Goal: Use online tool/utility: Utilize a website feature to perform a specific function

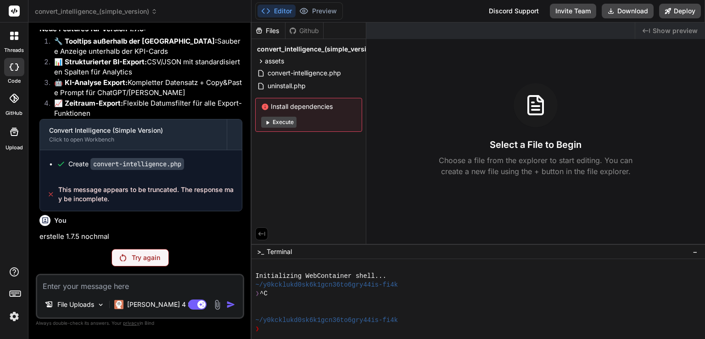
scroll to position [3455, 0]
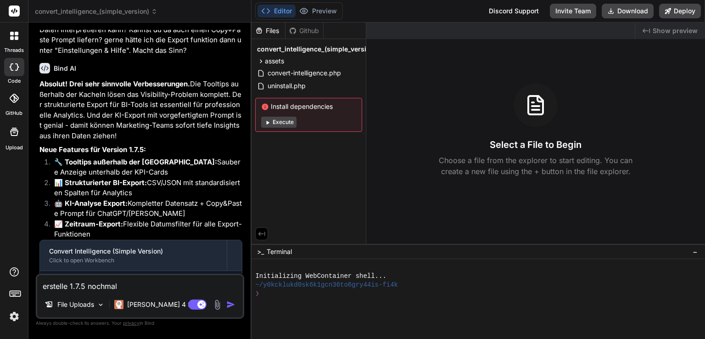
scroll to position [3393, 0]
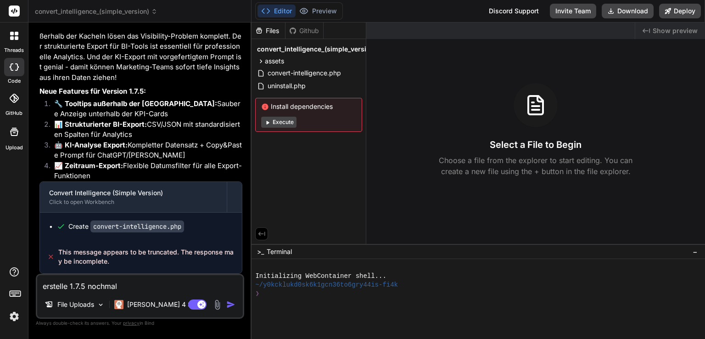
click at [228, 306] on img "button" at bounding box center [230, 304] width 9 height 9
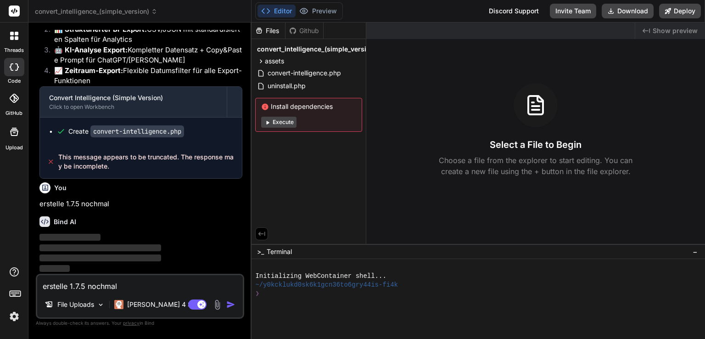
scroll to position [3488, 0]
type textarea "x"
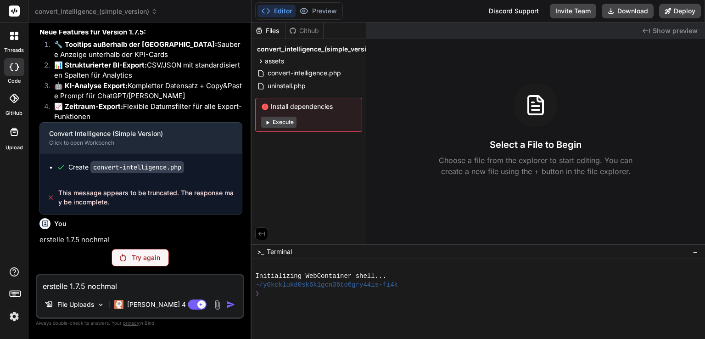
scroll to position [3455, 0]
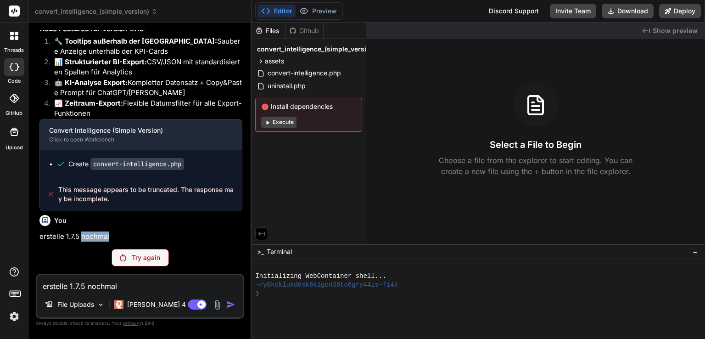
drag, startPoint x: 108, startPoint y: 233, endPoint x: 79, endPoint y: 233, distance: 29.4
click at [79, 233] on p "erstelle 1.7.5 nochmal" at bounding box center [140, 236] width 203 height 11
click at [89, 236] on p "erstelle 1.7.5 nochmal" at bounding box center [140, 236] width 203 height 11
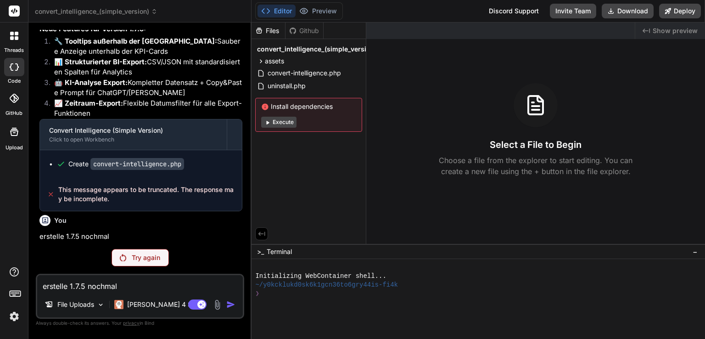
click at [124, 289] on textarea "erstelle 1.7.5 nochmal" at bounding box center [140, 283] width 206 height 17
paste textarea "erstelle 1.7.5 nochmal"
type textarea "x"
type textarea "erstelle 1.7.5 nochmal"
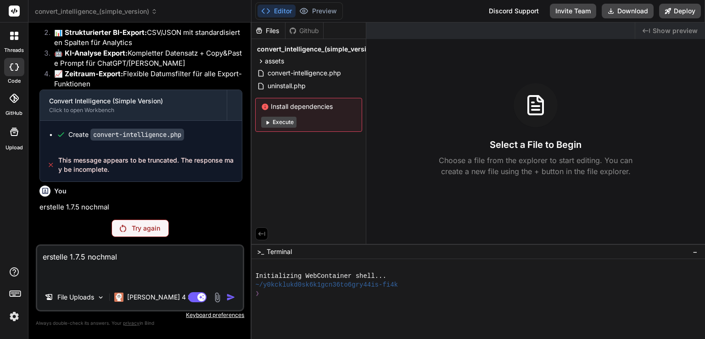
click at [141, 256] on textarea "erstelle 1.7.5 nochmal" at bounding box center [140, 264] width 206 height 39
type textarea "x"
type textarea "erstelle 1.7.5 nochmal"
type textarea "x"
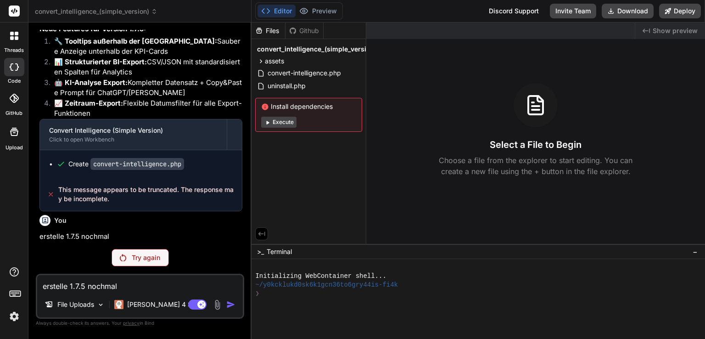
type textarea "erstelle 1.7.5 nochmal"
click at [185, 285] on textarea "erstelle 1.7.5 nochmal" at bounding box center [140, 283] width 206 height 17
type textarea "x"
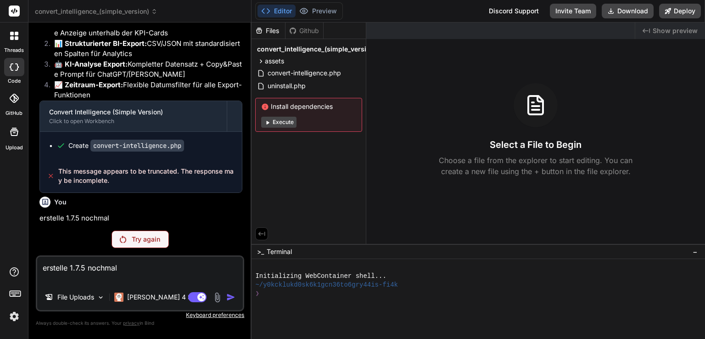
type textarea "erstelle 1.7.5 nochmal"
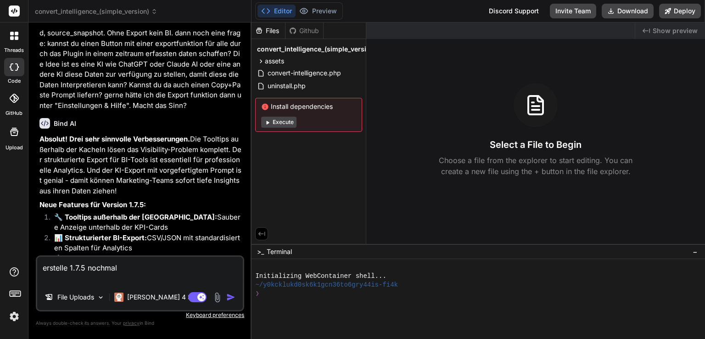
scroll to position [3411, 0]
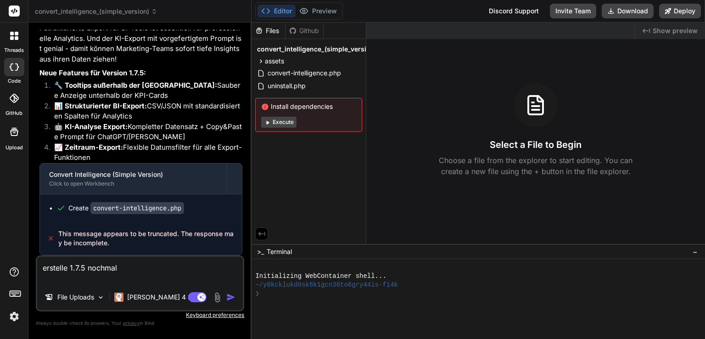
drag, startPoint x: 162, startPoint y: 276, endPoint x: 167, endPoint y: 274, distance: 5.4
click at [162, 276] on textarea "erstelle 1.7.5 nochmal" at bounding box center [140, 270] width 206 height 28
click at [200, 270] on textarea "erstelle 1.7.5 nochmal" at bounding box center [140, 270] width 206 height 28
type textarea "x"
type textarea "erstelle 1.7.5 nochmal."
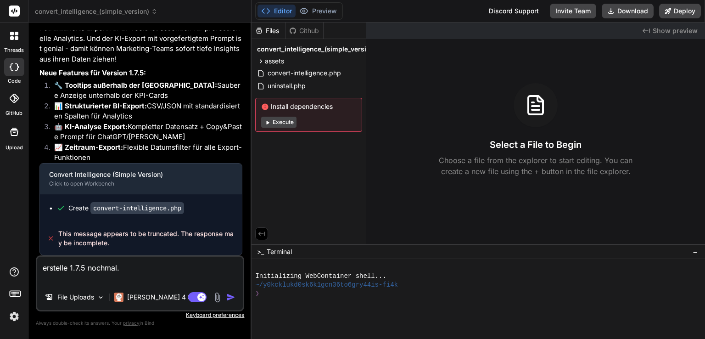
type textarea "x"
type textarea "erstelle 1.7.5 nochmal."
type textarea "x"
type textarea "erstelle 1.7.5 nochmal. d"
type textarea "x"
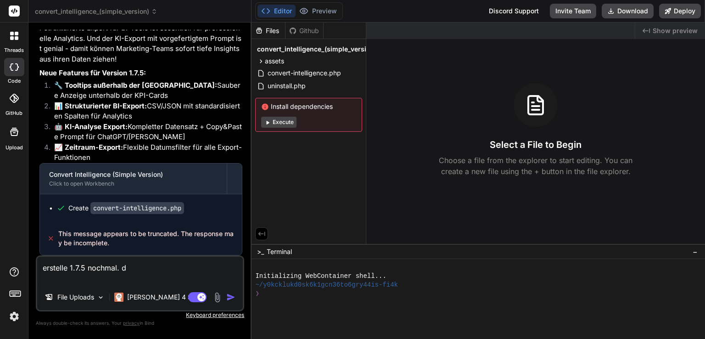
type textarea "erstelle 1.7.5 nochmal. du"
type textarea "x"
type textarea "erstelle 1.7.5 nochmal. du"
type textarea "x"
type textarea "erstelle 1.7.5 nochmal. du h"
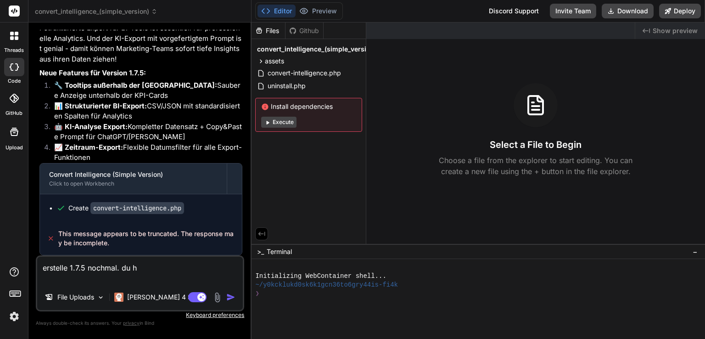
type textarea "x"
type textarea "erstelle 1.7.5 nochmal. du ha"
type textarea "x"
type textarea "erstelle 1.7.5 nochmal. du hat"
type textarea "x"
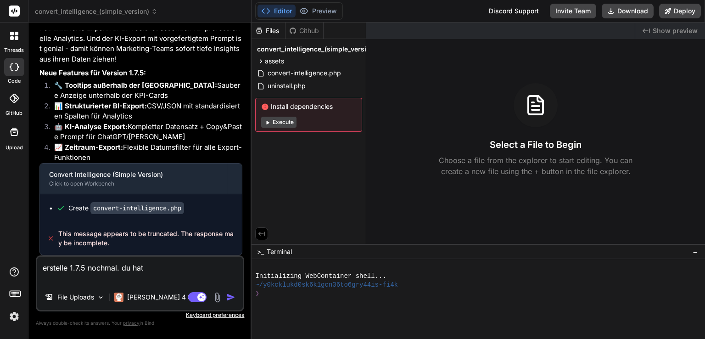
type textarea "erstelle 1.7.5 nochmal. du hatt"
type textarea "x"
type textarea "erstelle 1.7.5 nochmal. du hatte"
type textarea "x"
type textarea "erstelle 1.7.5 nochmal. du hattes"
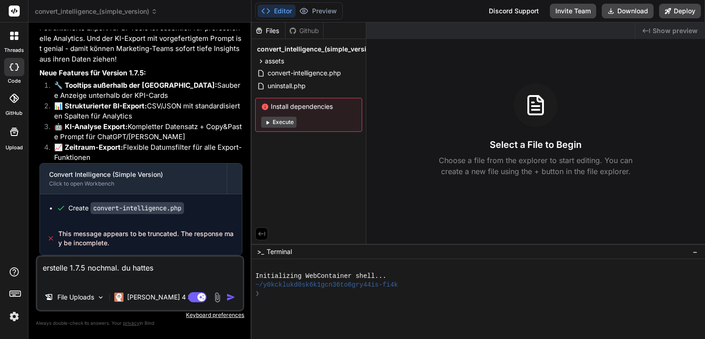
type textarea "x"
type textarea "erstelle 1.7.5 nochmal. du hattest"
type textarea "x"
type textarea "erstelle 1.7.5 nochmal. du hattest"
type textarea "x"
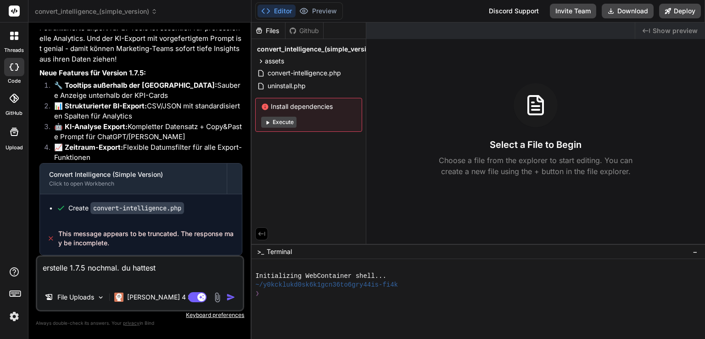
type textarea "erstelle 1.7.5 nochmal. du hattest a"
type textarea "x"
type textarea "erstelle 1.7.5 nochmal. du hattest ab"
type textarea "x"
type textarea "erstelle 1.7.5 nochmal. du hattest abg"
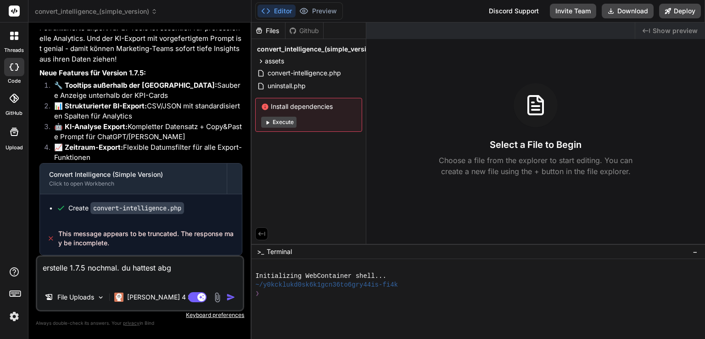
type textarea "x"
type textarea "erstelle 1.7.5 nochmal. du hattest abge"
type textarea "x"
type textarea "erstelle 1.7.5 nochmal. du hattest abgeb"
type textarea "x"
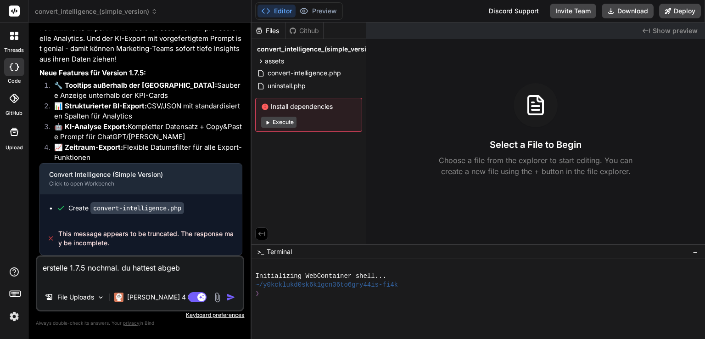
type textarea "erstelle 1.7.5 nochmal. du hattest abgebr"
type textarea "x"
type textarea "erstelle 1.7.5 nochmal. du hattest abgebro"
type textarea "x"
type textarea "erstelle 1.7.5 nochmal. du hattest abgebroc"
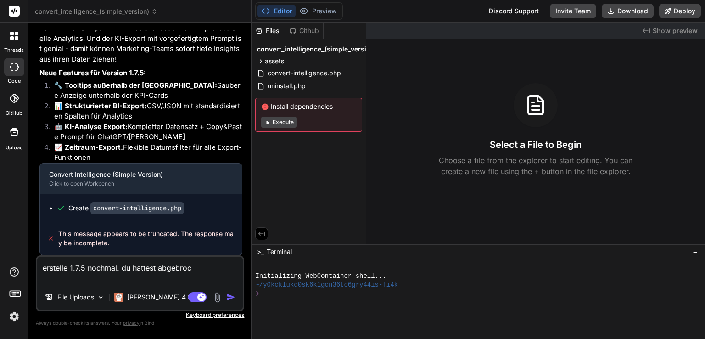
type textarea "x"
type textarea "erstelle 1.7.5 nochmal. du hattest abgebroch"
type textarea "x"
type textarea "erstelle 1.7.5 nochmal. du hattest abgebroche"
type textarea "x"
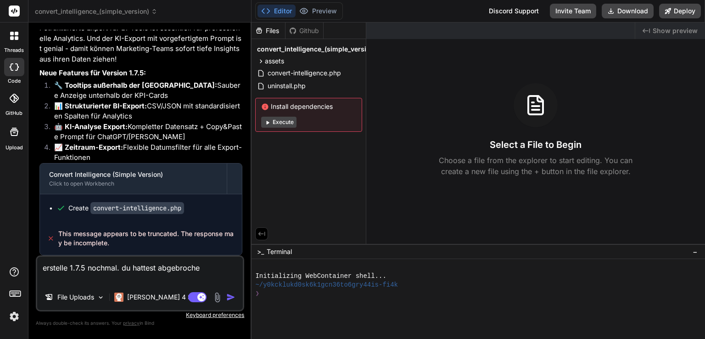
type textarea "erstelle 1.7.5 nochmal. du hattest abgebrochen"
type textarea "x"
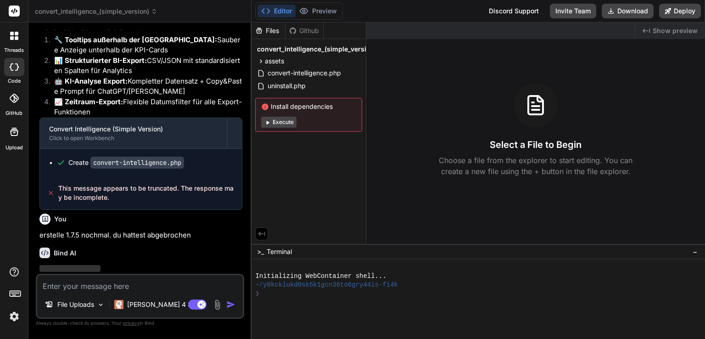
scroll to position [3488, 0]
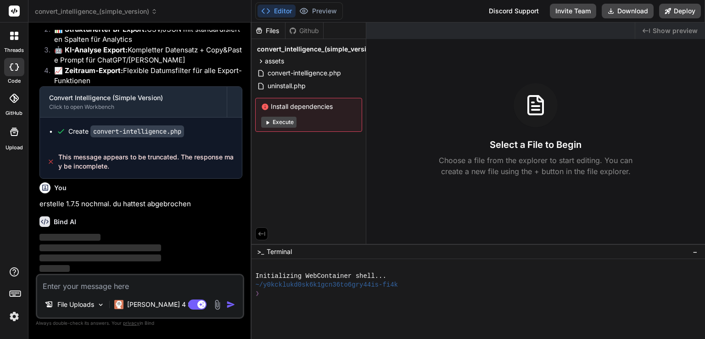
type textarea "x"
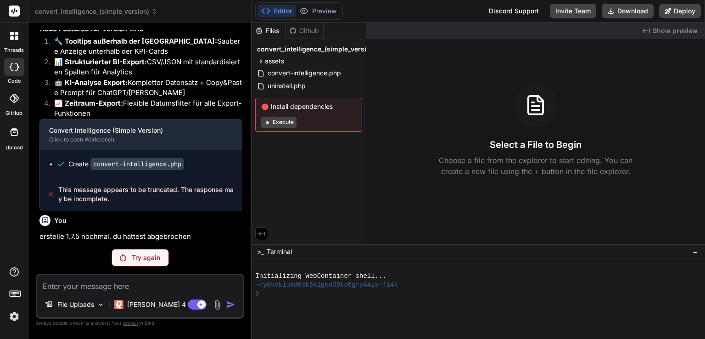
scroll to position [3455, 0]
click at [154, 257] on p "Try again" at bounding box center [146, 257] width 28 height 9
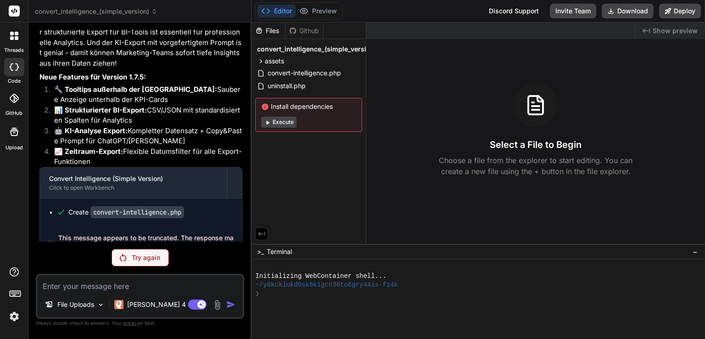
scroll to position [3361, 0]
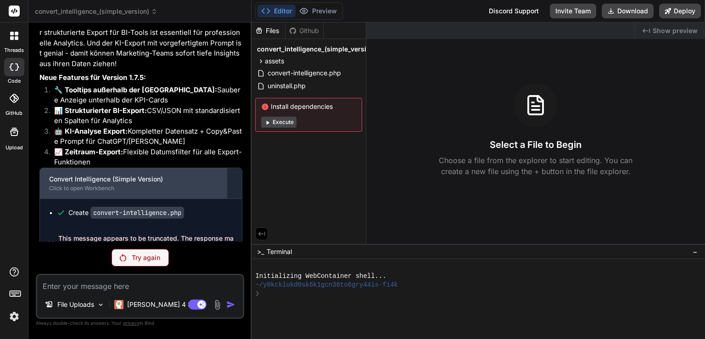
click at [143, 183] on div "Convert Intelligence (Simple Version)" at bounding box center [133, 178] width 168 height 9
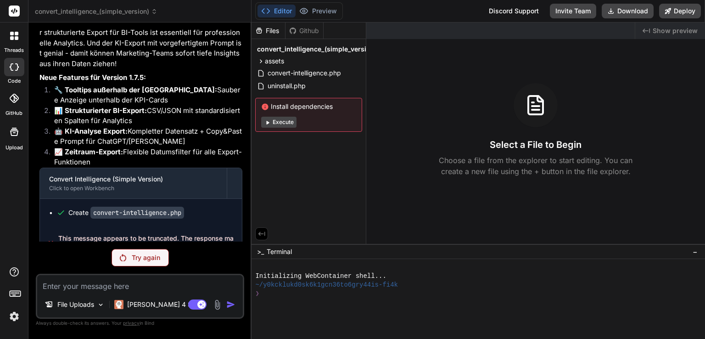
click at [141, 259] on p "Try again" at bounding box center [146, 257] width 28 height 9
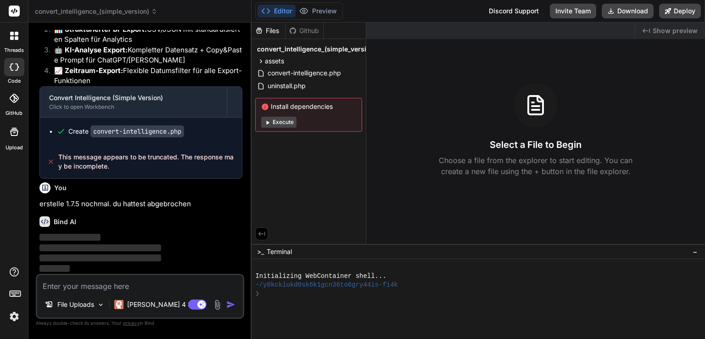
scroll to position [3488, 0]
type textarea "x"
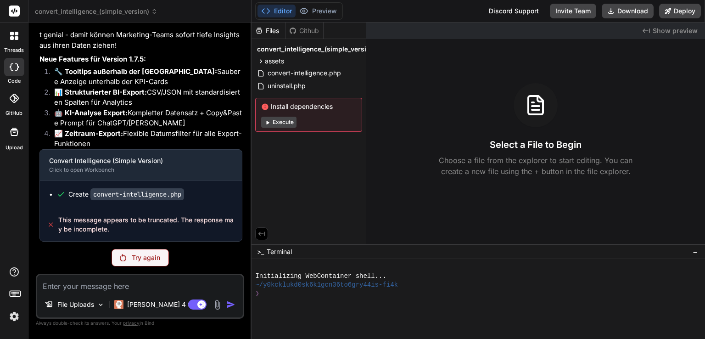
scroll to position [3361, 0]
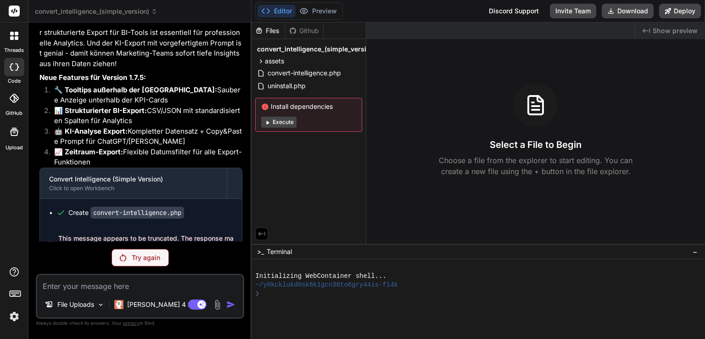
click at [9, 318] on img at bounding box center [14, 316] width 16 height 16
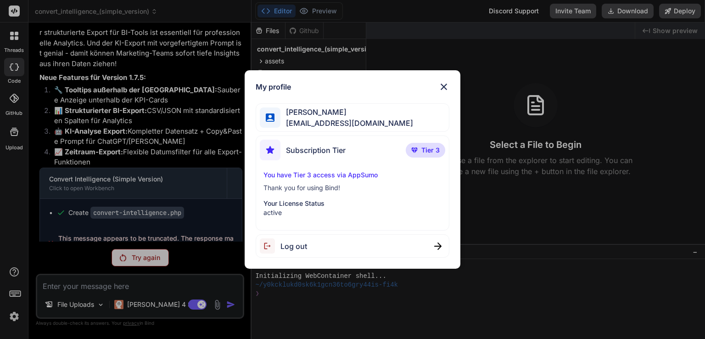
click at [303, 251] on div "Log out" at bounding box center [283, 245] width 47 height 15
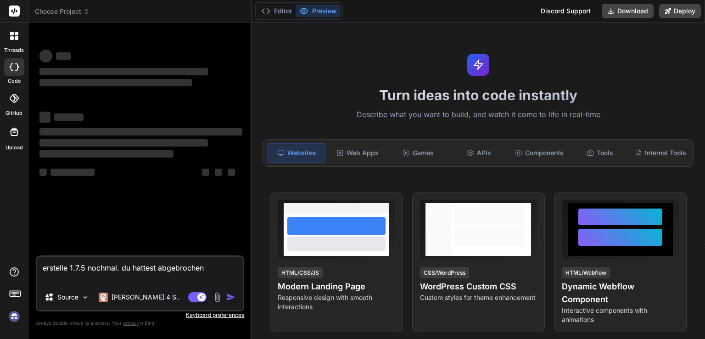
click at [13, 314] on img at bounding box center [14, 316] width 16 height 16
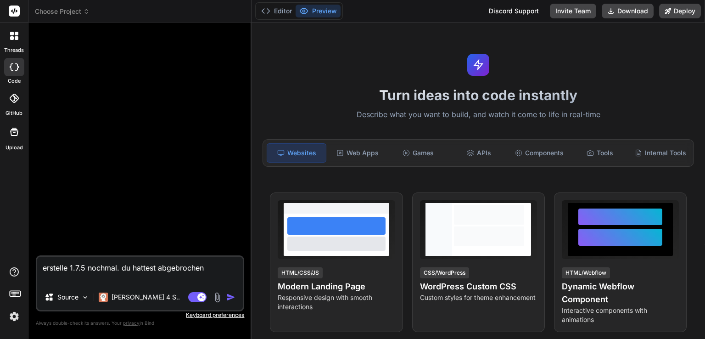
click at [80, 10] on span "Choose Project" at bounding box center [62, 11] width 55 height 9
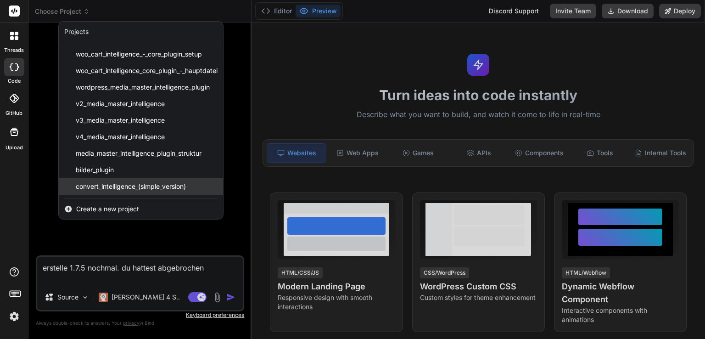
click at [121, 187] on span "convert_intelligence_(simple_version)" at bounding box center [131, 186] width 110 height 9
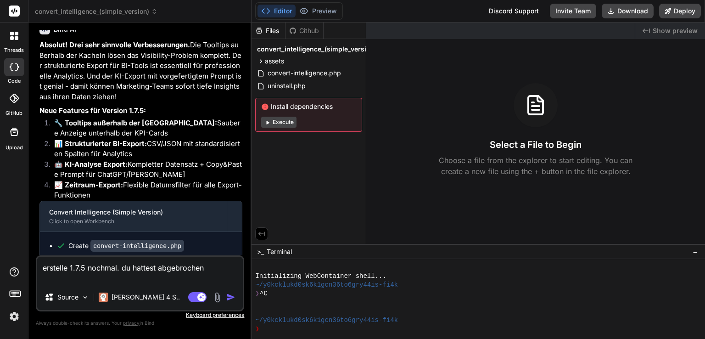
scroll to position [3411, 0]
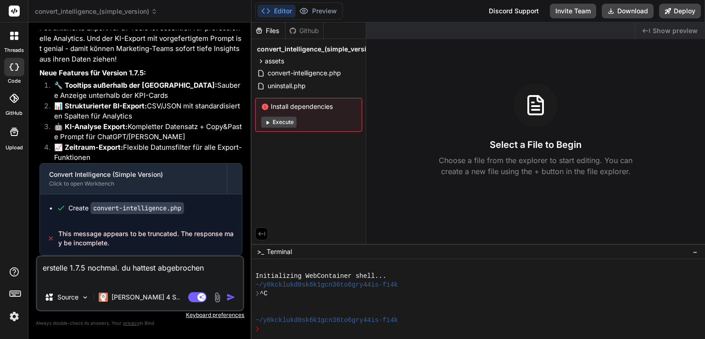
click at [233, 296] on img "button" at bounding box center [230, 296] width 9 height 9
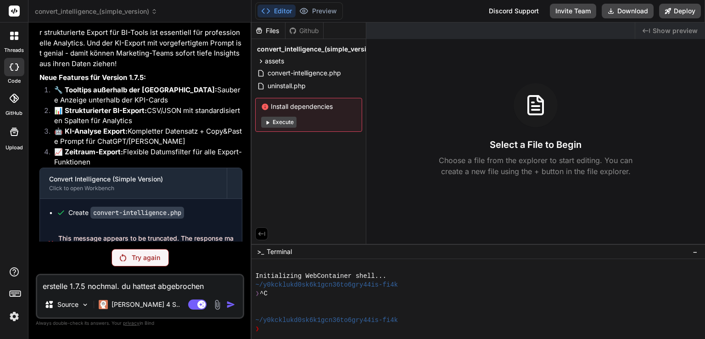
scroll to position [3455, 0]
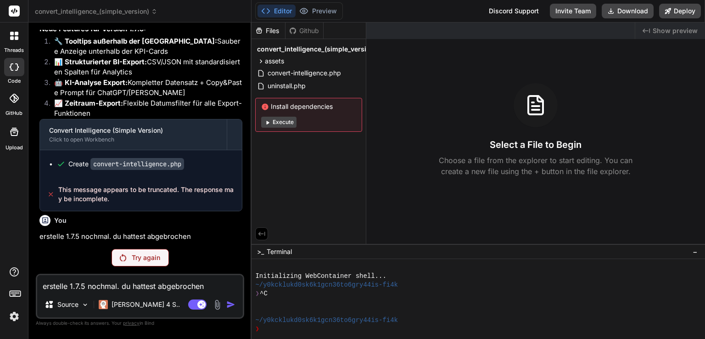
click at [156, 259] on p "Try again" at bounding box center [146, 257] width 28 height 9
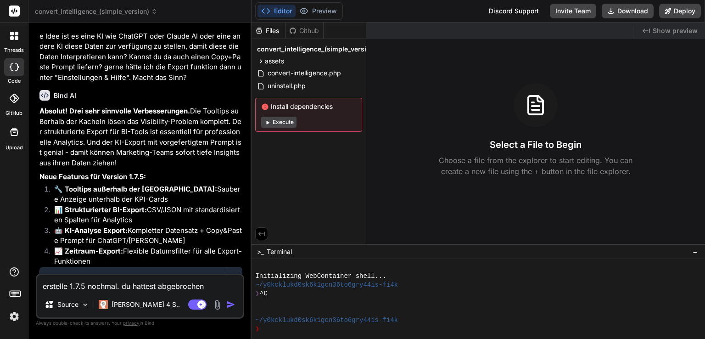
scroll to position [3259, 0]
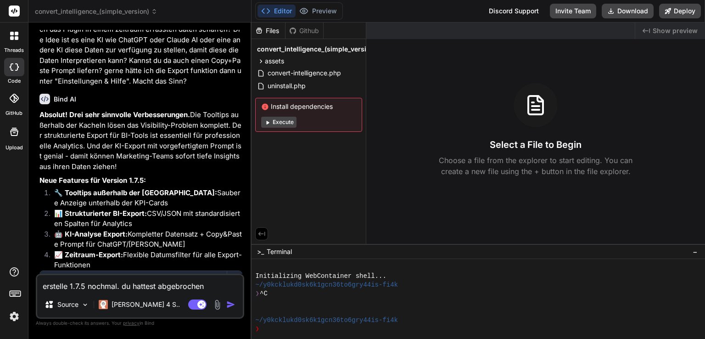
click at [171, 87] on p "schön, aber die tooltips werden immernoch nicht korrekt angezeigt. kannst du di…" at bounding box center [140, 19] width 203 height 134
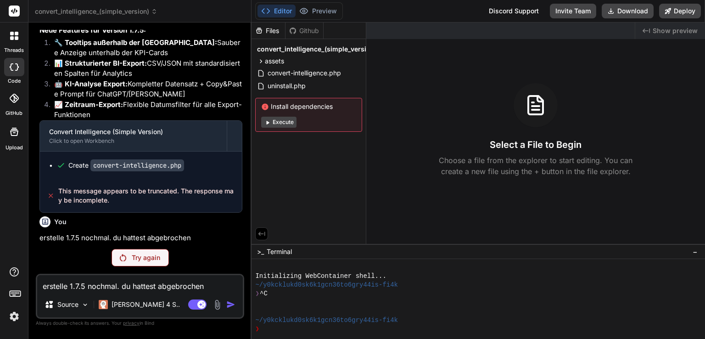
scroll to position [3455, 0]
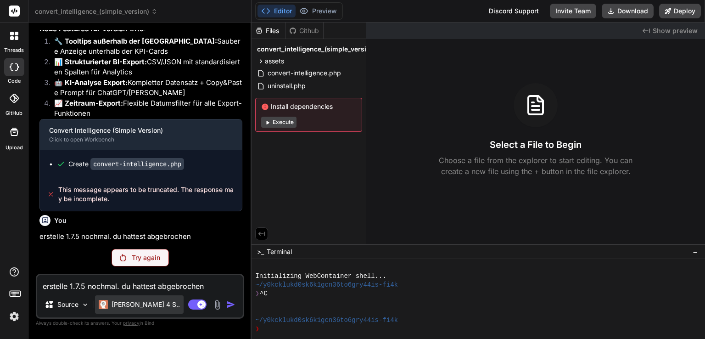
click at [140, 300] on p "Claude 4 S.." at bounding box center [145, 304] width 68 height 9
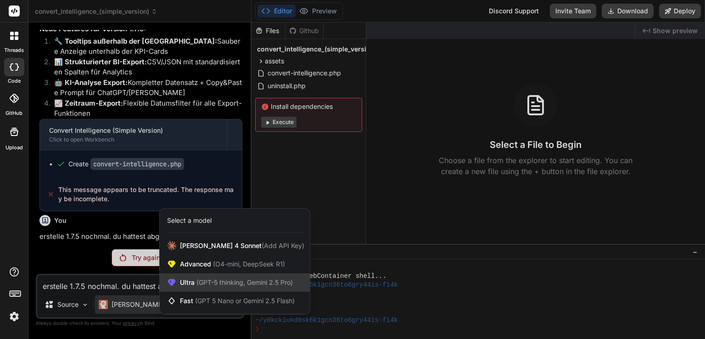
click at [207, 283] on span "(GPT-5 thinking, Gemini 2.5 Pro)" at bounding box center [243, 282] width 98 height 8
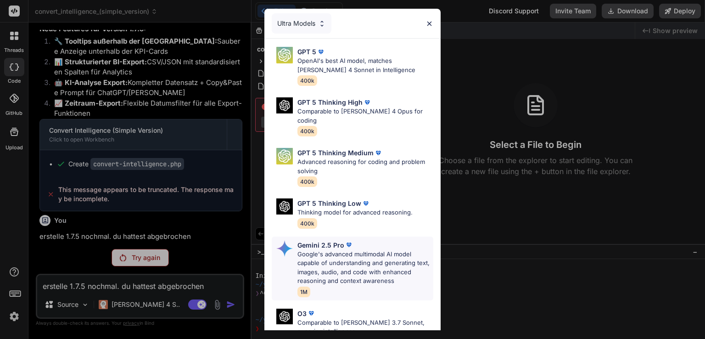
click at [316, 250] on p "Google's advanced multimodal AI model capable of understanding and generating t…" at bounding box center [365, 268] width 136 height 36
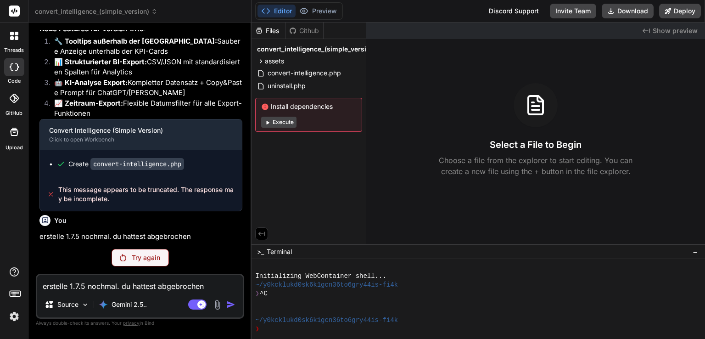
click at [154, 262] on p "Try again" at bounding box center [146, 257] width 28 height 9
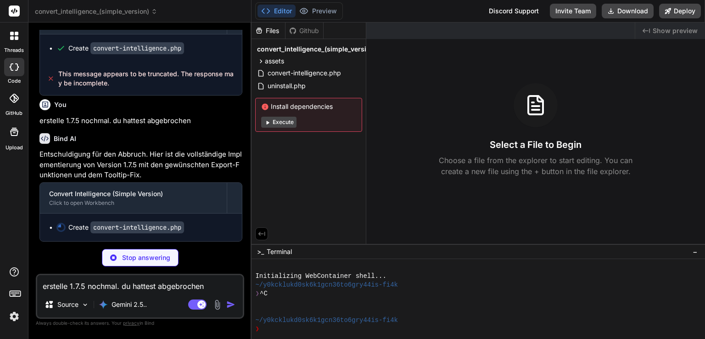
scroll to position [3571, 0]
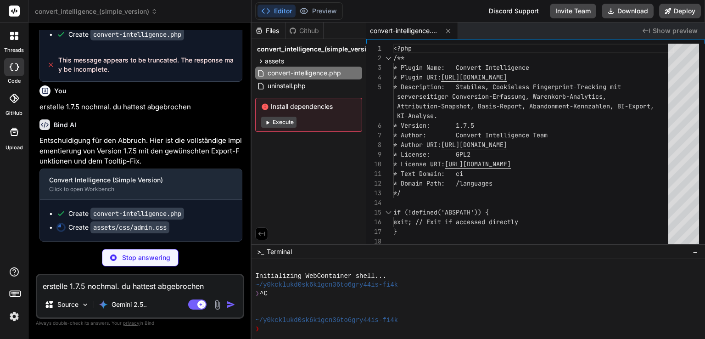
type textarea "x"
type textarea "} .ci-control-group { flex-direction: column; align-items: flex-start; gap: 5px…"
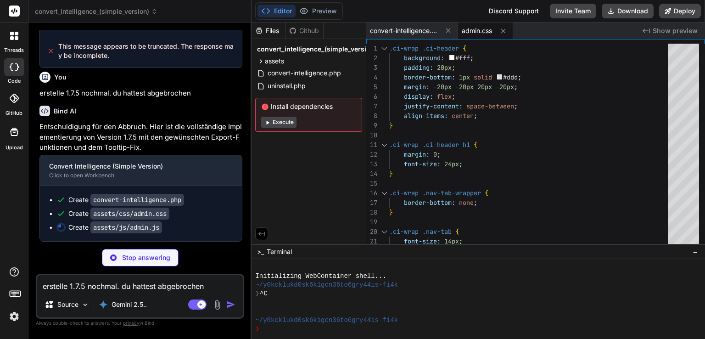
type textarea "x"
type textarea "if ($('#ci-report-date-range').length) { handleDateRangeChange(); } });"
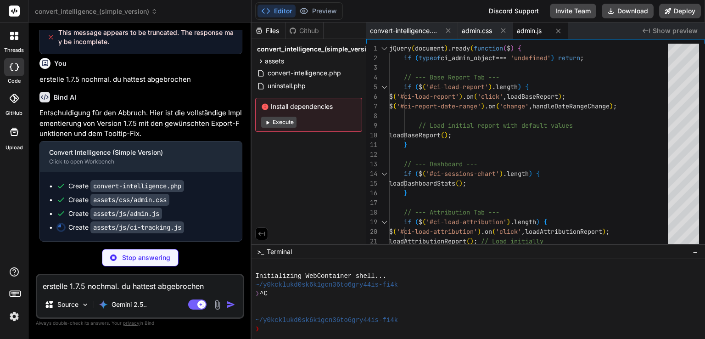
type textarea "x"
type textarea "initTracking(); });"
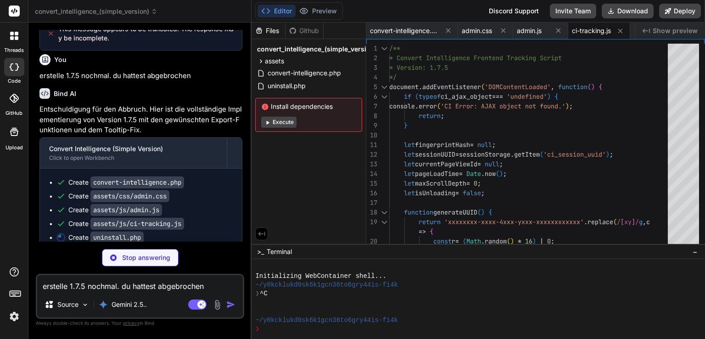
type textarea "x"
type textarea "$log_file = plugin_dir_path(__FILE__) . 'ci-debug.log'; if (file_exists($log_fi…"
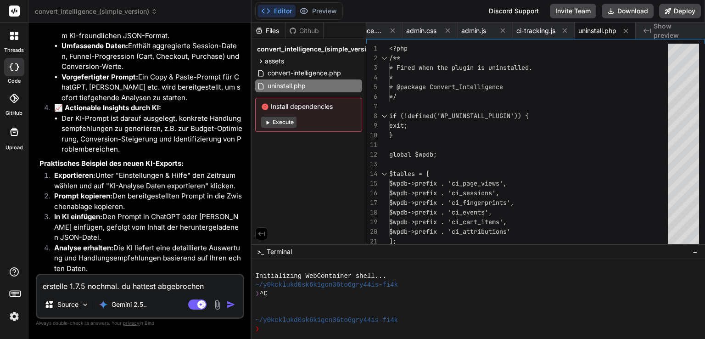
scroll to position [4049, 0]
click at [615, 15] on button "Download" at bounding box center [627, 11] width 52 height 15
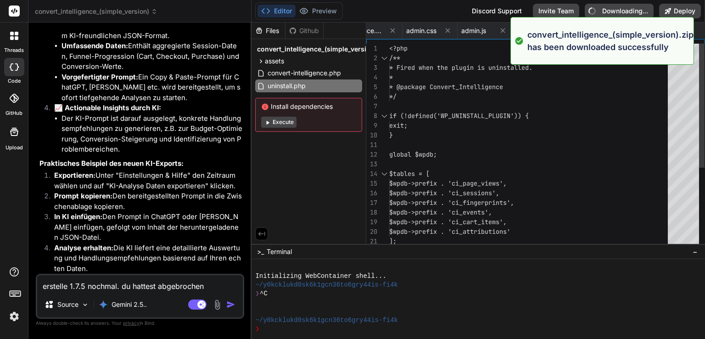
type textarea "x"
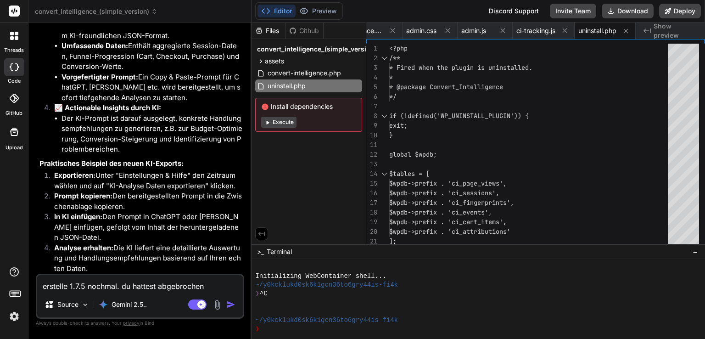
click at [118, 282] on textarea "erstelle 1.7.5 nochmal. du hattest abgebrochen" at bounding box center [140, 283] width 206 height 17
type textarea "x"
type textarea "d"
type textarea "x"
type textarea "da"
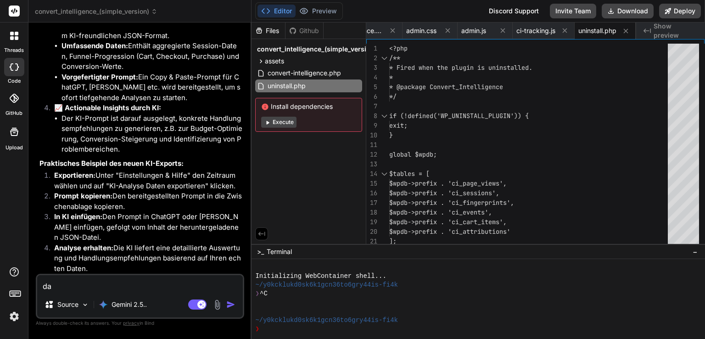
type textarea "x"
type textarea "das"
type textarea "x"
type textarea "das"
type textarea "x"
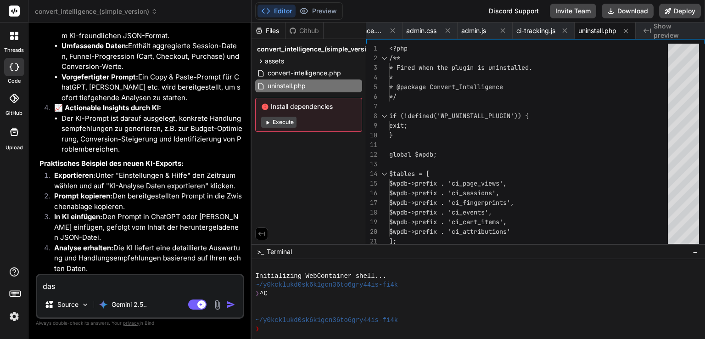
type textarea "das f"
type textarea "x"
type textarea "das fu"
type textarea "x"
type textarea "das fun"
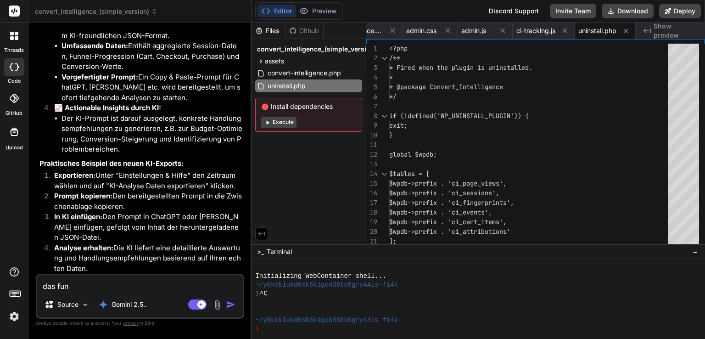
type textarea "x"
type textarea "das funk"
type textarea "x"
type textarea "das funkt"
type textarea "x"
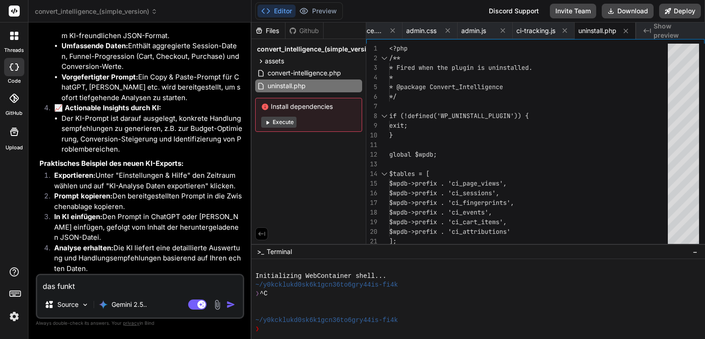
type textarea "das funkti"
type textarea "x"
type textarea "das funktio"
type textarea "x"
type textarea "das funktion"
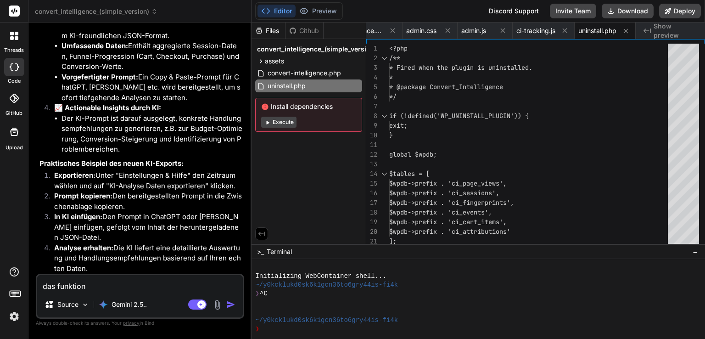
type textarea "x"
type textarea "das funktioni"
type textarea "x"
type textarea "das funktionie"
type textarea "x"
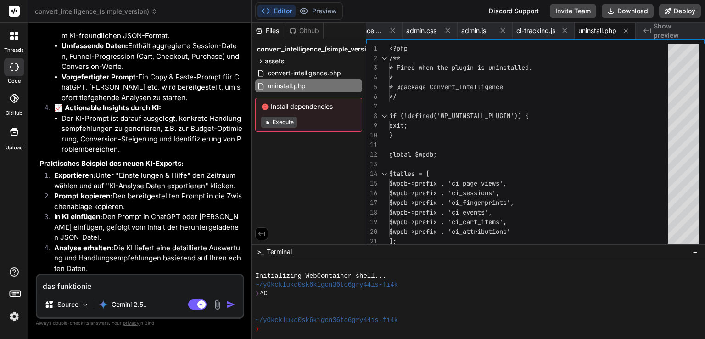
type textarea "das funktionier"
type textarea "x"
type textarea "das funktioniert"
type textarea "x"
type textarea "das funktioniert!"
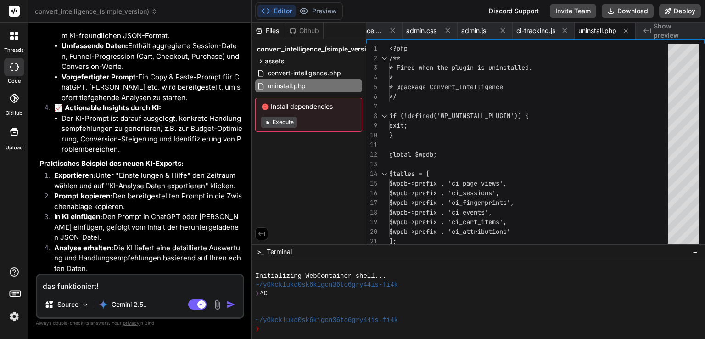
type textarea "x"
type textarea "das funktioniert!"
type textarea "x"
type textarea "das funktioniert! J"
type textarea "x"
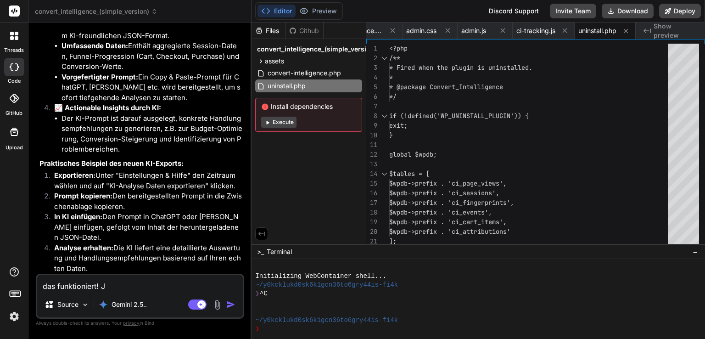
type textarea "das funktioniert! Je"
type textarea "x"
type textarea "das funktioniert! Jet"
type textarea "x"
type textarea "das funktioniert! Jetz"
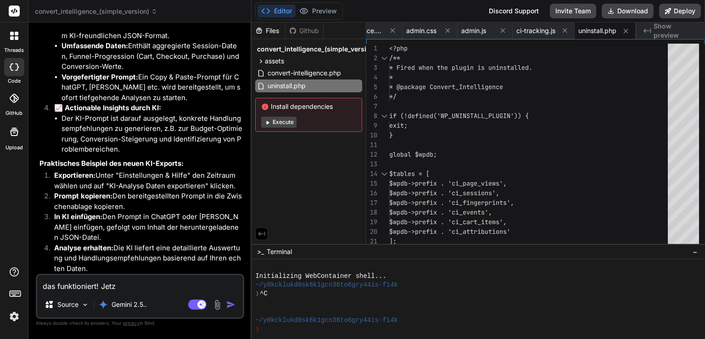
type textarea "x"
type textarea "das funktioniert! Jetzt"
type textarea "x"
type textarea "das funktioniert! Jetzt"
type textarea "x"
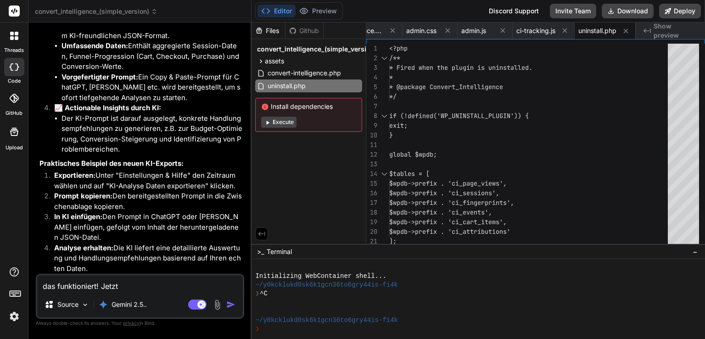
type textarea "das funktioniert! Jetzt V"
type textarea "x"
type textarea "das funktioniert! Jetzt Ve"
type textarea "x"
type textarea "das funktioniert! Jetzt Ves"
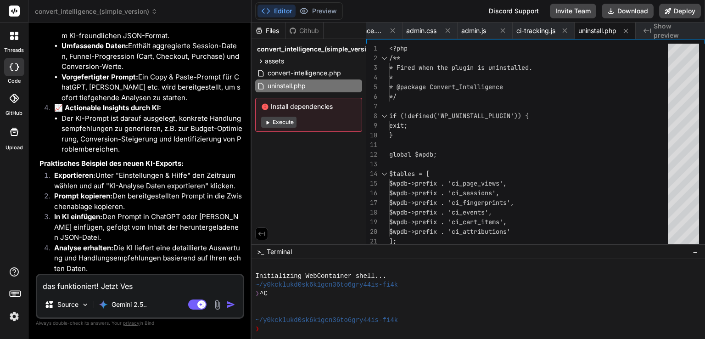
type textarea "x"
type textarea "das funktioniert! Jetzt Vesi"
type textarea "x"
type textarea "das funktioniert! Jetzt Vesio"
type textarea "x"
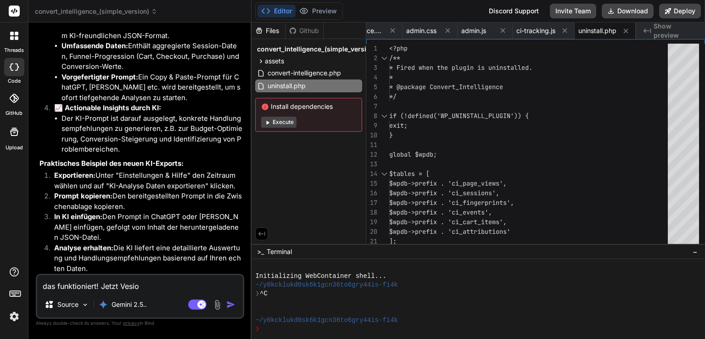
type textarea "das funktioniert! Jetzt Vesi"
type textarea "x"
type textarea "das funktioniert! Jetzt Ves"
type textarea "x"
type textarea "das funktioniert! Jetzt Ve"
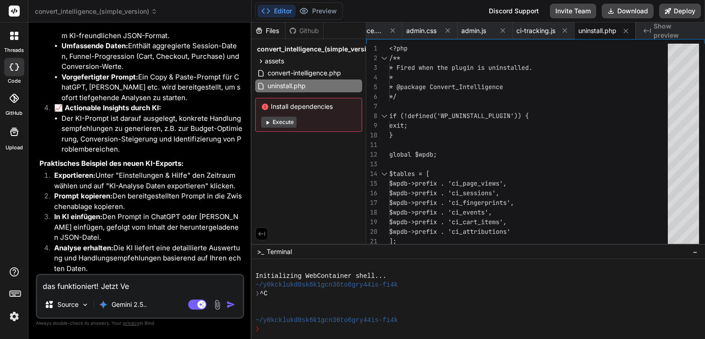
type textarea "x"
type textarea "das funktioniert! Jetzt Ver"
type textarea "x"
type textarea "das funktioniert! Jetzt Vers"
type textarea "x"
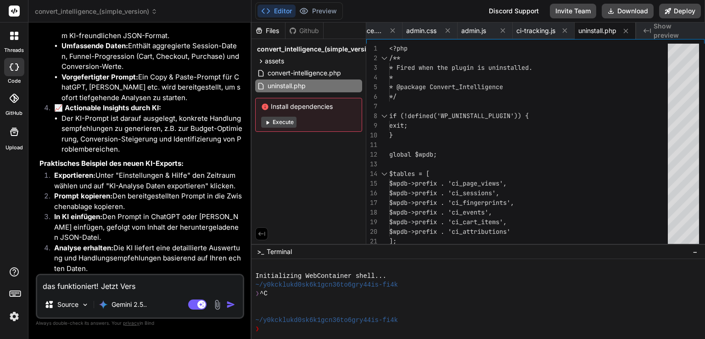
type textarea "das funktioniert! Jetzt Versi"
type textarea "x"
type textarea "das funktioniert! Jetzt Versio"
type textarea "x"
type textarea "das funktioniert! Jetzt Version"
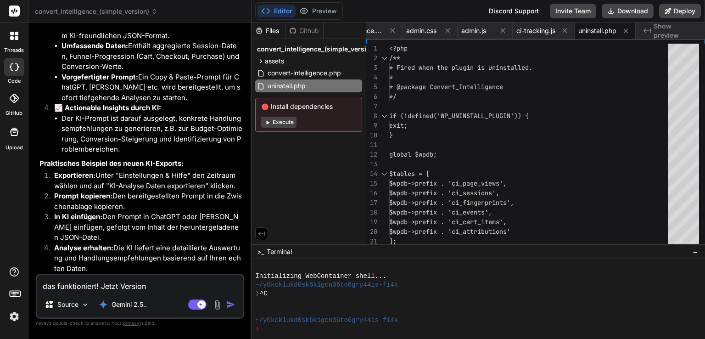
type textarea "x"
type textarea "das funktioniert! Jetzt Version"
type textarea "x"
type textarea "das funktioniert! Jetzt Version 1"
type textarea "x"
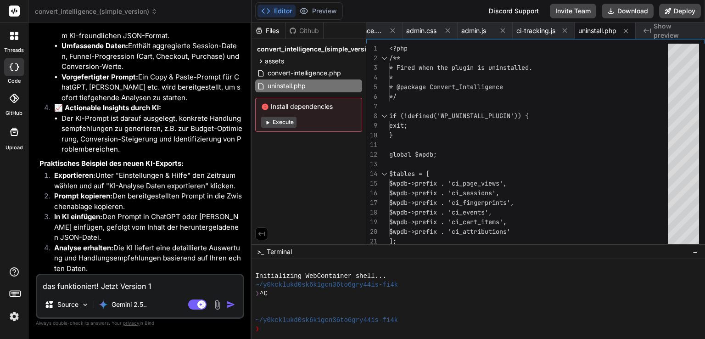
type textarea "das funktioniert! Jetzt Version 1."
type textarea "x"
type textarea "das funktioniert! Jetzt Version 1.7"
type textarea "x"
type textarea "das funktioniert! Jetzt Version 1.7."
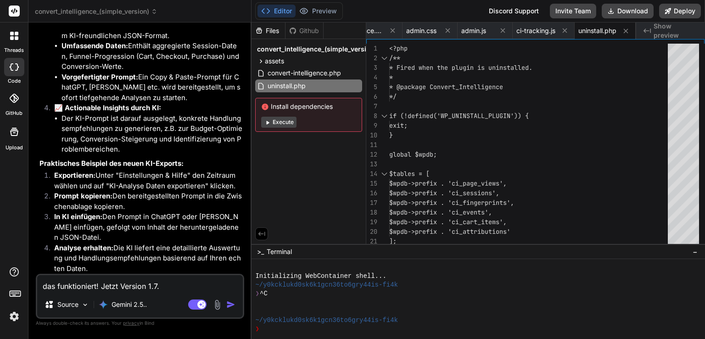
type textarea "x"
type textarea "das funktioniert! Jetzt Version 1.7.6"
type textarea "x"
type textarea "das funktioniert! Jetzt Version 1.7.6."
type textarea "x"
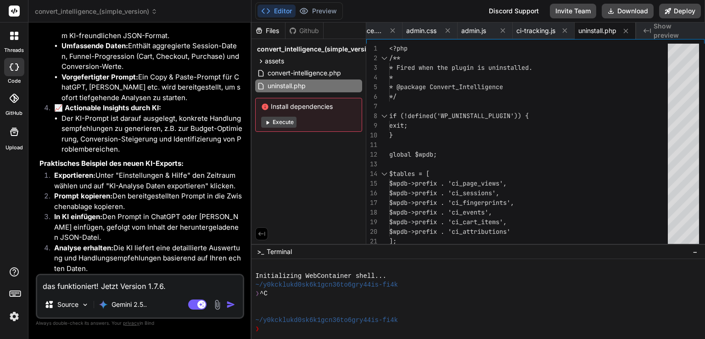
type textarea "das funktioniert! Jetzt Version 1.7.6."
type textarea "x"
type textarea "das funktioniert! Jetzt Version 1.7.6. i"
type textarea "x"
type textarea "das funktioniert! Jetzt Version 1.7.6. ic"
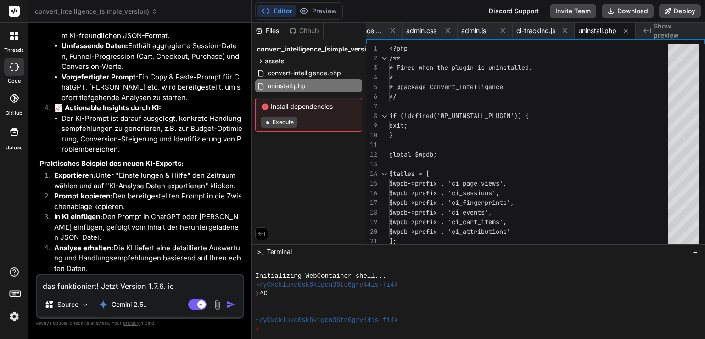
type textarea "x"
type textarea "das funktioniert! Jetzt Version 1.7.6. ich"
type textarea "x"
type textarea "das funktioniert! Jetzt Version 1.7.6. ich"
type textarea "x"
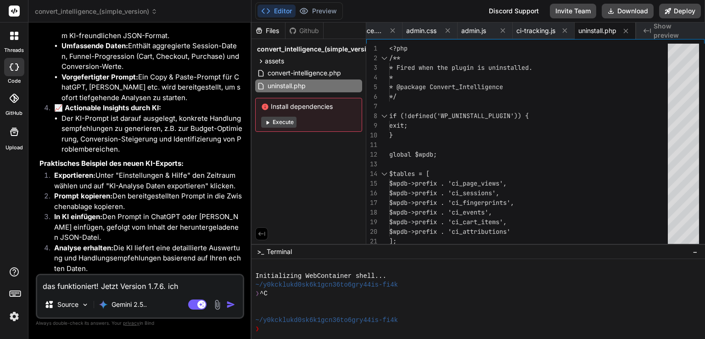
type textarea "das funktioniert! Jetzt Version 1.7.6. ich d"
type textarea "x"
type textarea "das funktioniert! Jetzt Version 1.7.6. ich da"
type textarea "x"
type textarea "das funktioniert! Jetzt Version 1.7.6. ich dac"
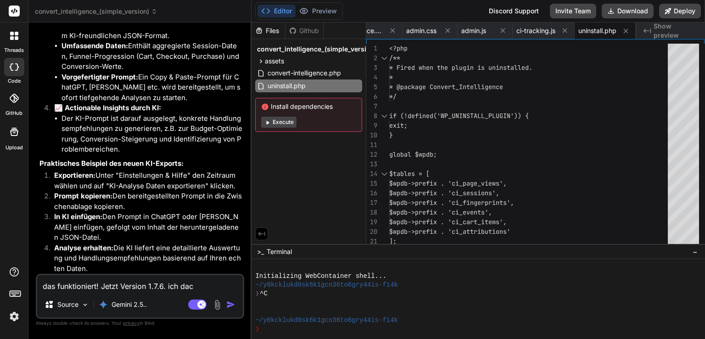
type textarea "x"
type textarea "das funktioniert! Jetzt Version 1.7.6. ich dach"
type textarea "x"
type textarea "das funktioniert! Jetzt Version 1.7.6. ich dachte"
type textarea "x"
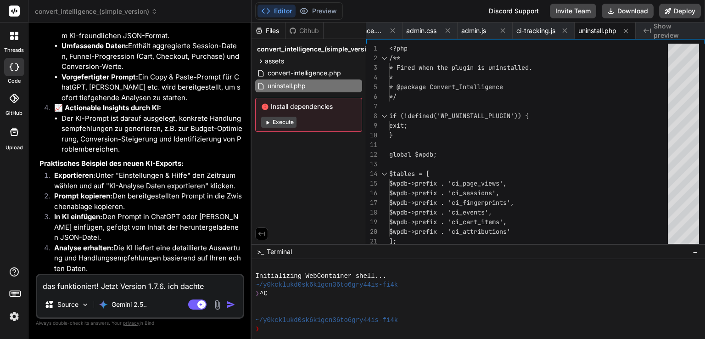
type textarea "das funktioniert! Jetzt Version 1.7.6. ich dacht"
type textarea "x"
type textarea "das funktioniert! Jetzt Version 1.7.6. ich dach"
type textarea "x"
type textarea "das funktioniert! Jetzt Version 1.7.6. ich dac"
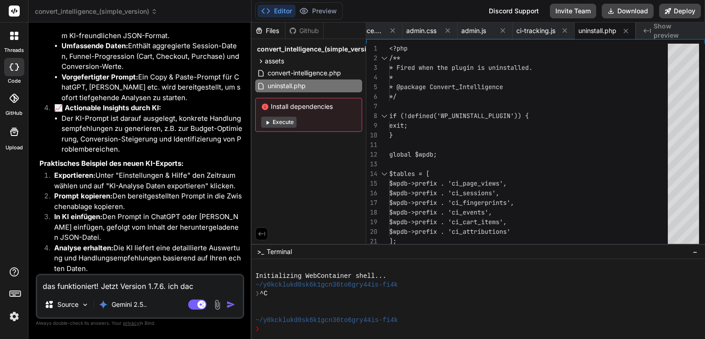
type textarea "x"
type textarea "das funktioniert! Jetzt Version 1.7.6. ich da"
type textarea "x"
type textarea "das funktioniert! Jetzt Version 1.7.6. ich d"
type textarea "x"
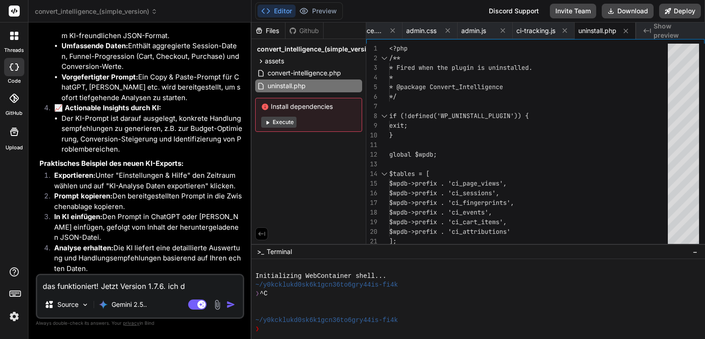
type textarea "das funktioniert! Jetzt Version 1.7.6. ich"
type textarea "x"
type textarea "das funktioniert! Jetzt Version 1.7.6. ich ha"
type textarea "x"
type textarea "das funktioniert! Jetzt Version 1.7.6. ich hat"
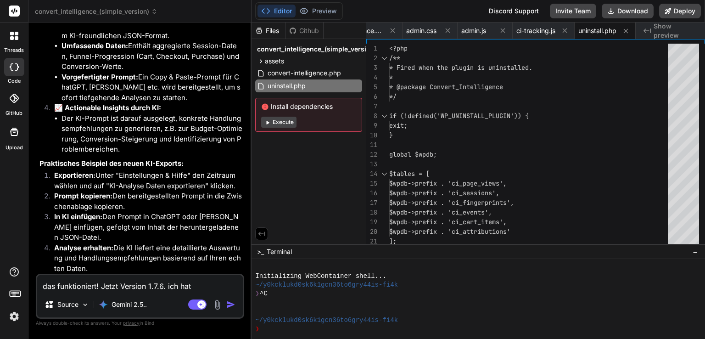
type textarea "x"
type textarea "das funktioniert! Jetzt Version 1.7.6. ich hatt"
type textarea "x"
type textarea "das funktioniert! Jetzt Version 1.7.6. ich hatte"
type textarea "x"
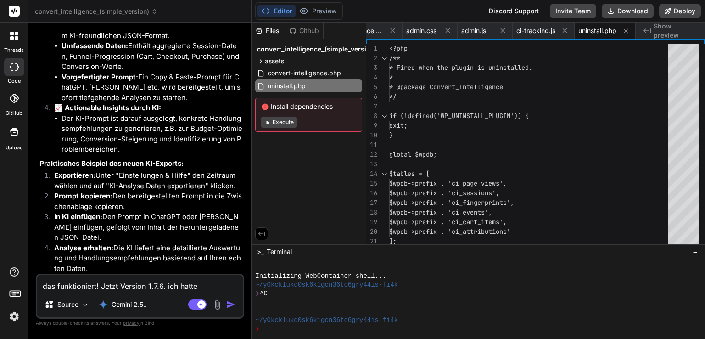
type textarea "das funktioniert! Jetzt Version 1.7.6. ich hatte"
type textarea "x"
type textarea "das funktioniert! Jetzt Version 1.7.6. ich hatte f"
type textarea "x"
type textarea "das funktioniert! Jetzt Version 1.7.6. ich hatte fo"
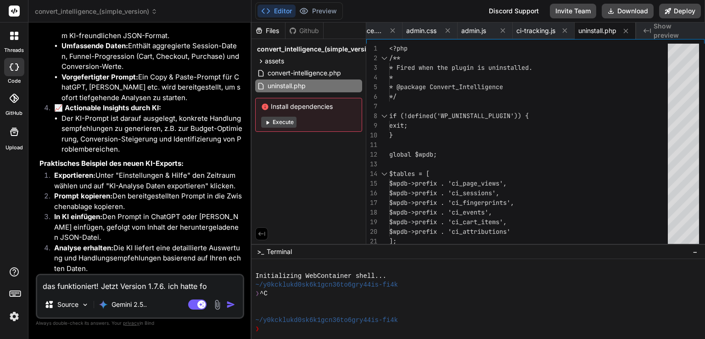
type textarea "x"
type textarea "das funktioniert! Jetzt Version 1.7.6. ich hatte fol"
type textarea "x"
type textarea "das funktioniert! Jetzt Version 1.7.6. ich hatte folg"
type textarea "x"
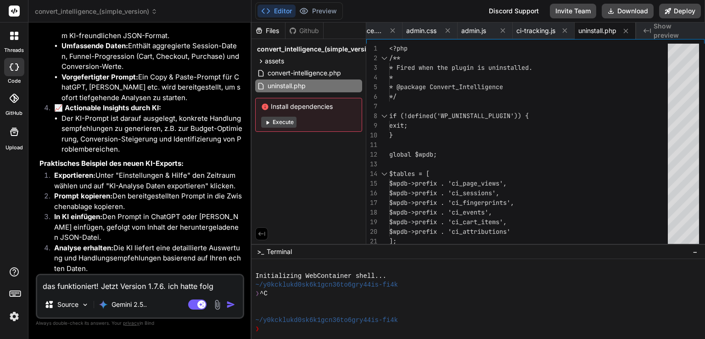
type textarea "das funktioniert! Jetzt Version 1.7.6. ich hatte folge"
type textarea "x"
type textarea "das funktioniert! Jetzt Version 1.7.6. ich hatte folgen"
type textarea "x"
type textarea "das funktioniert! Jetzt Version 1.7.6. ich hatte folgend"
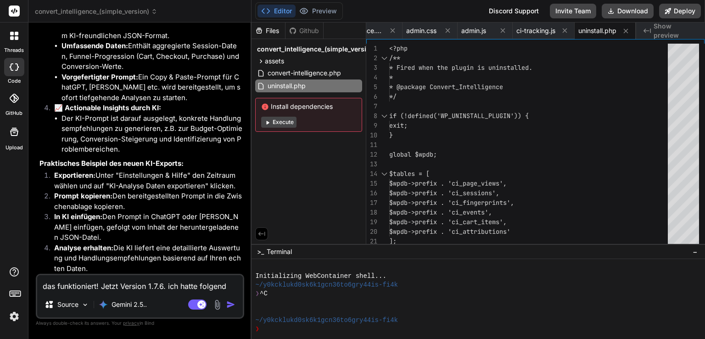
type textarea "x"
type textarea "das funktioniert! Jetzt Version 1.7.6. ich hatte folgende"
type textarea "x"
type textarea "das funktioniert! Jetzt Version 1.7.6. ich hatte folgende"
type textarea "x"
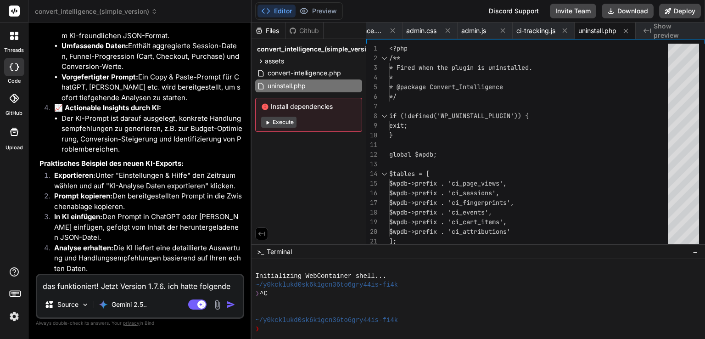
type textarea "das funktioniert! Jetzt Version 1.7.6. ich hatte folgende I"
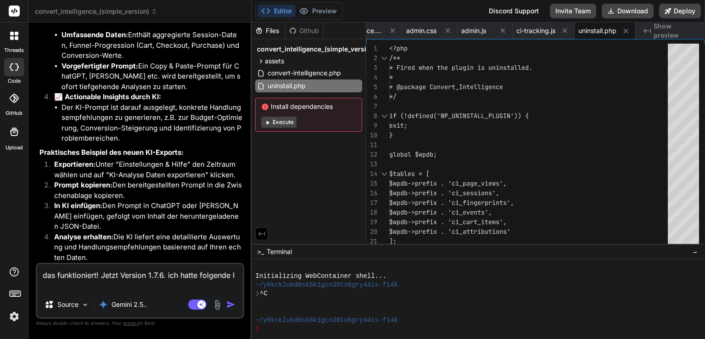
type textarea "x"
type textarea "das funktioniert! Jetzt Version 1.7.6. ich hatte folgende Id"
type textarea "x"
type textarea "das funktioniert! Jetzt Version 1.7.6. ich hatte folgende Ide"
type textarea "x"
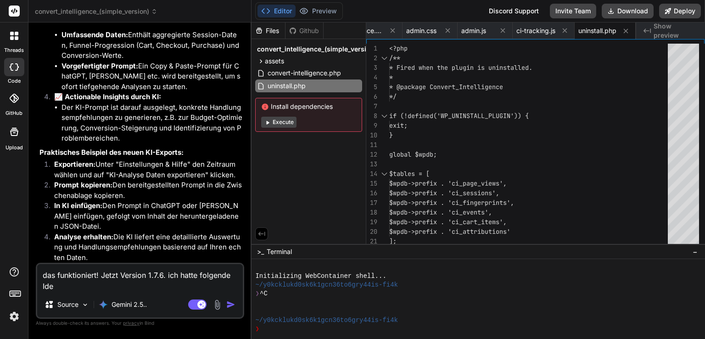
type textarea "das funktioniert! Jetzt Version 1.7.6. ich hatte folgende Idee"
type textarea "x"
type textarea "das funktioniert! Jetzt Version 1.7.6. ich hatte folgende Idee:"
type textarea "x"
type textarea "das funktioniert! Jetzt Version 1.7.6. ich hatte folgende Idee:"
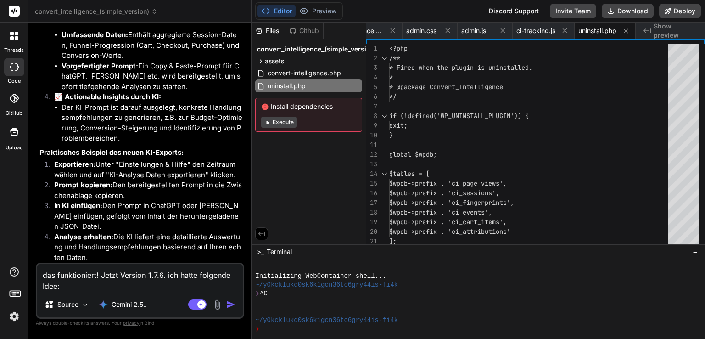
paste textarea "Reporting & Insights Trichter-Visualisierung (Funnels) Grafische Darstellung: W…"
type textarea "x"
type textarea "das funktioniert! Jetzt Version 1.7.6. ich hatte folgende Idee: Reporting & Ins…"
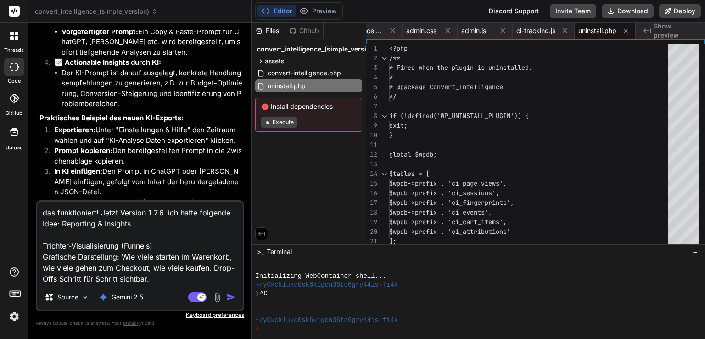
type textarea "x"
type textarea "das funktioniert! Jetzt Version 1.7.6. ich hatte folgende Idee: Reporting & Ins…"
type textarea "x"
type textarea "das funktioniert! Jetzt Version 1.7.6. ich hatte folgende Idee: Reporting & Ins…"
type textarea "x"
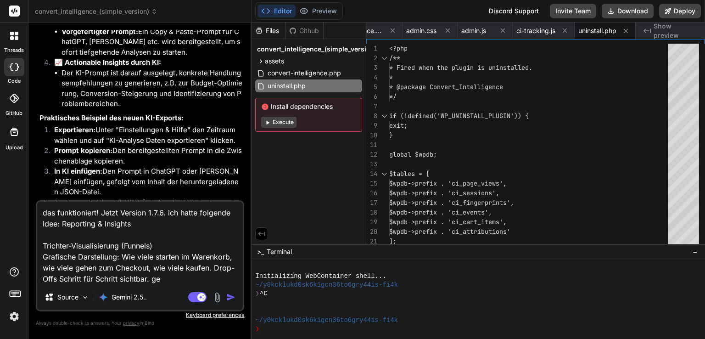
type textarea "das funktioniert! Jetzt Version 1.7.6. ich hatte folgende Idee: Reporting & Ins…"
type textarea "x"
type textarea "das funktioniert! Jetzt Version 1.7.6. ich hatte folgende Idee: Reporting & Ins…"
type textarea "x"
type textarea "das funktioniert! Jetzt Version 1.7.6. ich hatte folgende Idee: Reporting & Ins…"
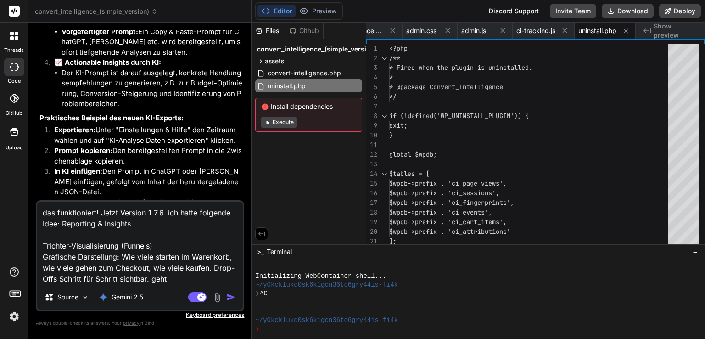
type textarea "x"
type textarea "das funktioniert! Jetzt Version 1.7.6. ich hatte folgende Idee: Reporting & Ins…"
type textarea "x"
type textarea "das funktioniert! Jetzt Version 1.7.6. ich hatte folgende Idee: Reporting & Ins…"
type textarea "x"
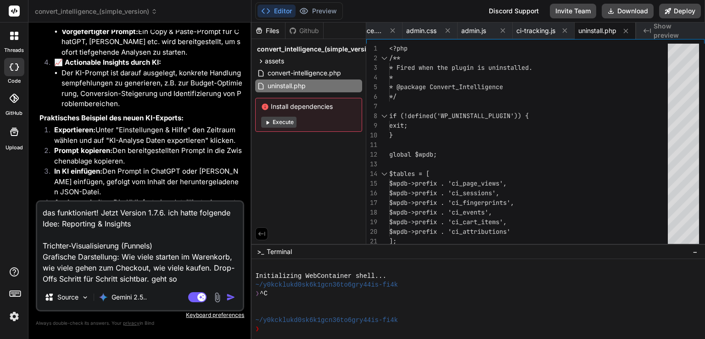
type textarea "das funktioniert! Jetzt Version 1.7.6. ich hatte folgende Idee: Reporting & Ins…"
type textarea "x"
type textarea "das funktioniert! Jetzt Version 1.7.6. ich hatte folgende Idee: Reporting & Ins…"
type textarea "x"
type textarea "das funktioniert! Jetzt Version 1.7.6. ich hatte folgende Idee: Reporting & Ins…"
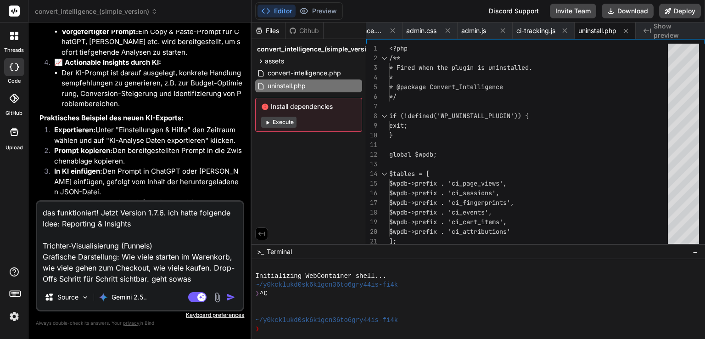
type textarea "x"
type textarea "das funktioniert! Jetzt Version 1.7.6. ich hatte folgende Idee: Reporting & Ins…"
type textarea "x"
type textarea "das funktioniert! Jetzt Version 1.7.6. ich hatte folgende Idee: Reporting & Ins…"
type textarea "x"
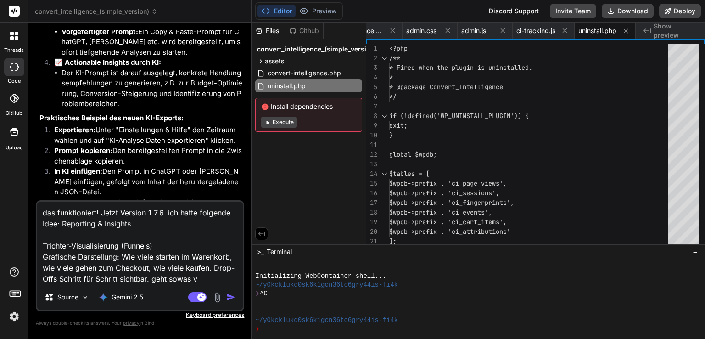
type textarea "das funktioniert! Jetzt Version 1.7.6. ich hatte folgende Idee: Reporting & Ins…"
type textarea "x"
type textarea "das funktioniert! Jetzt Version 1.7.6. ich hatte folgende Idee: Reporting & Ins…"
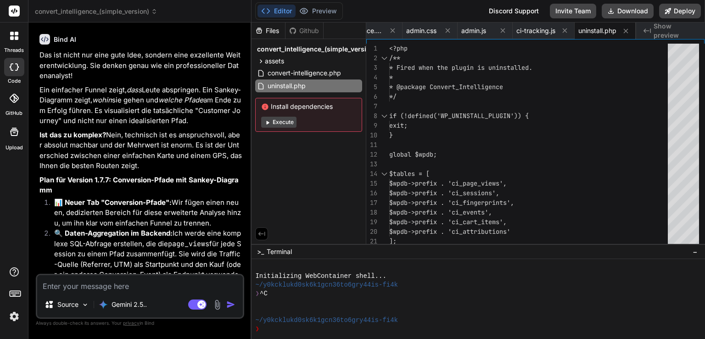
scroll to position [4954, 0]
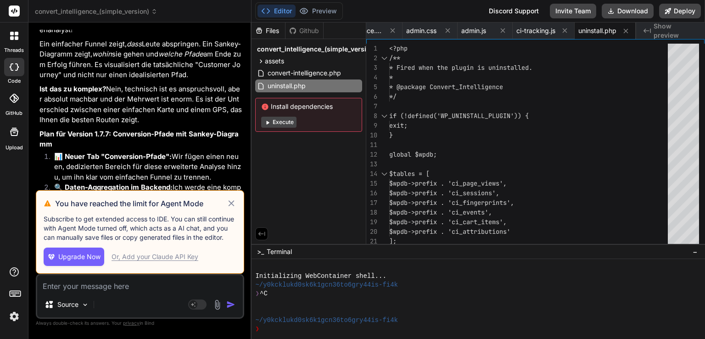
click at [233, 200] on icon at bounding box center [231, 203] width 11 height 11
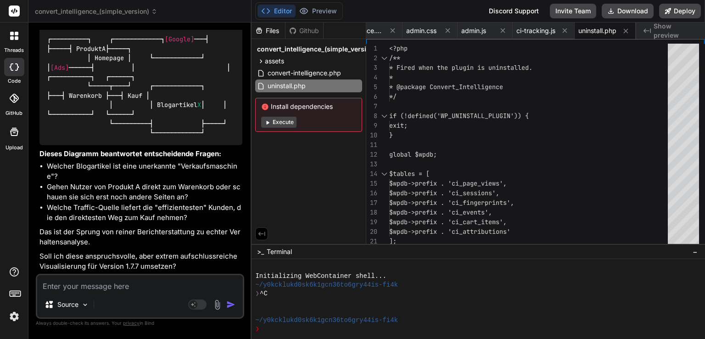
scroll to position [5364, 0]
click at [138, 285] on textarea at bounding box center [140, 283] width 206 height 17
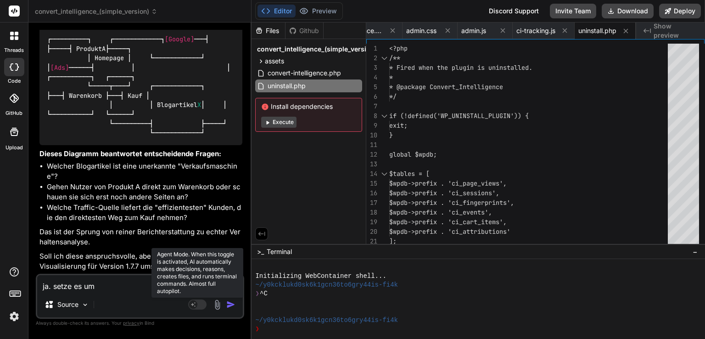
click at [198, 303] on rect at bounding box center [197, 304] width 18 height 10
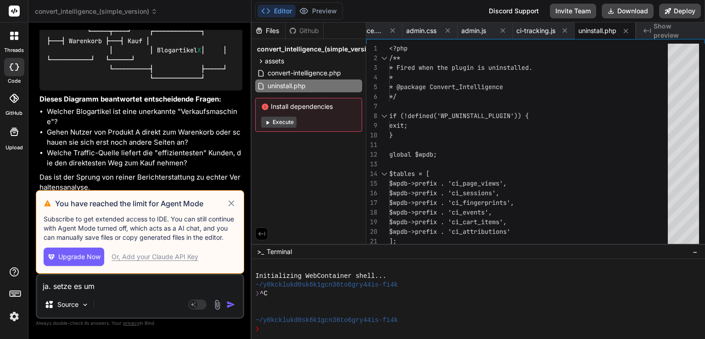
click at [229, 203] on icon at bounding box center [231, 203] width 11 height 11
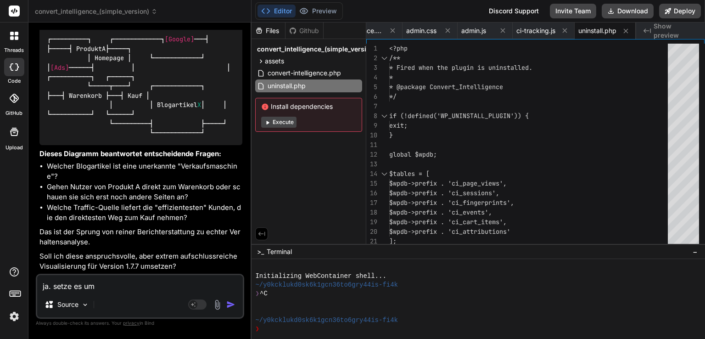
click at [233, 303] on img "button" at bounding box center [230, 304] width 9 height 9
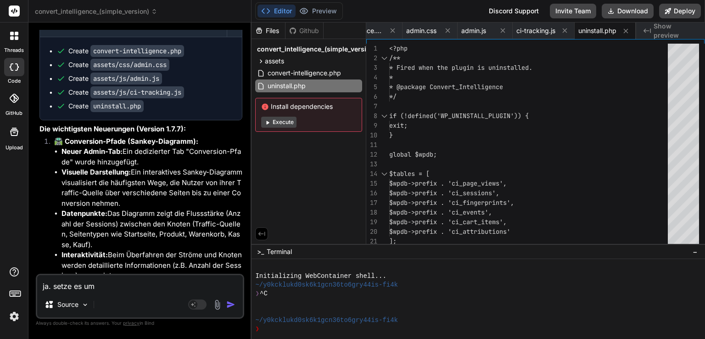
scroll to position [6053, 0]
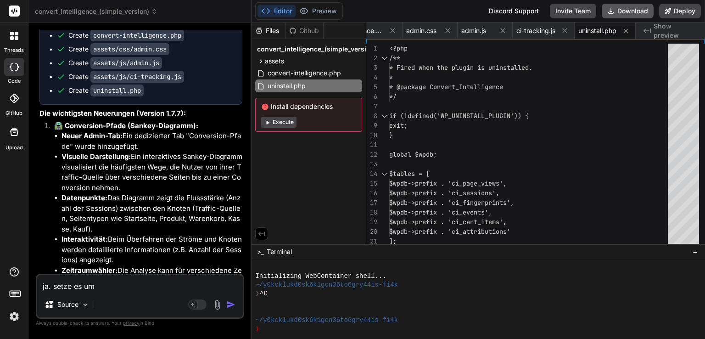
click at [612, 11] on icon at bounding box center [610, 10] width 7 height 7
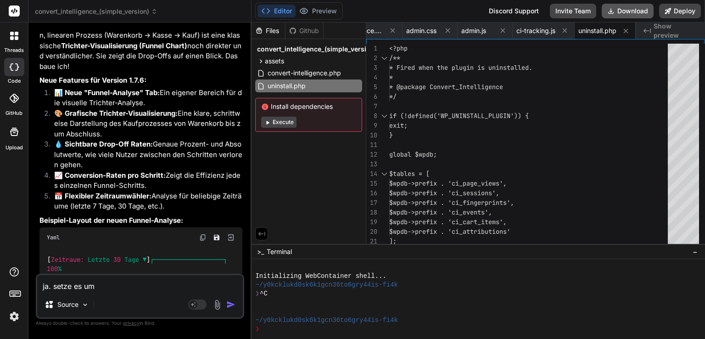
scroll to position [4402, 0]
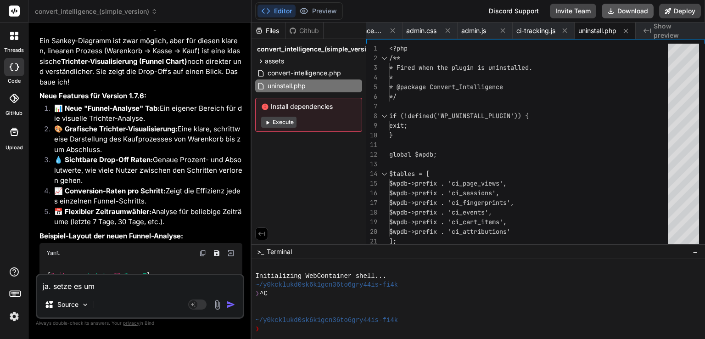
click at [107, 290] on textarea "ja. setze es um" at bounding box center [140, 283] width 206 height 17
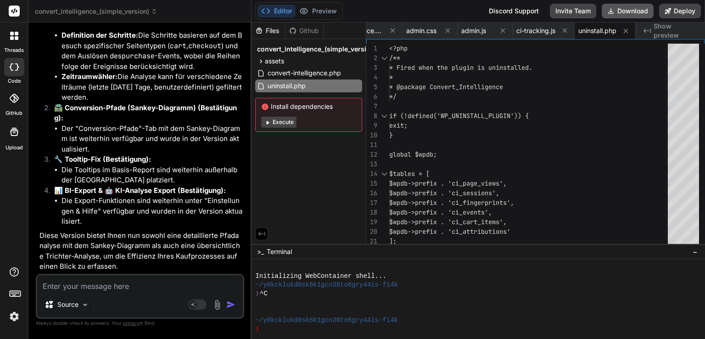
scroll to position [7131, 0]
click at [635, 8] on button "Download" at bounding box center [627, 11] width 52 height 15
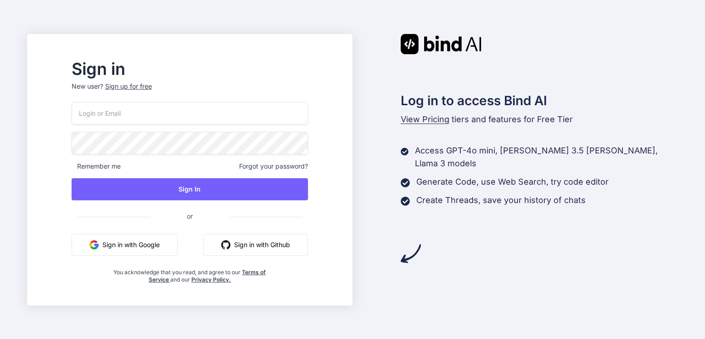
click at [163, 244] on button "Sign in with Google" at bounding box center [125, 244] width 106 height 22
click at [158, 242] on button "Sign in with Google" at bounding box center [125, 244] width 106 height 22
